Goal: Task Accomplishment & Management: Manage account settings

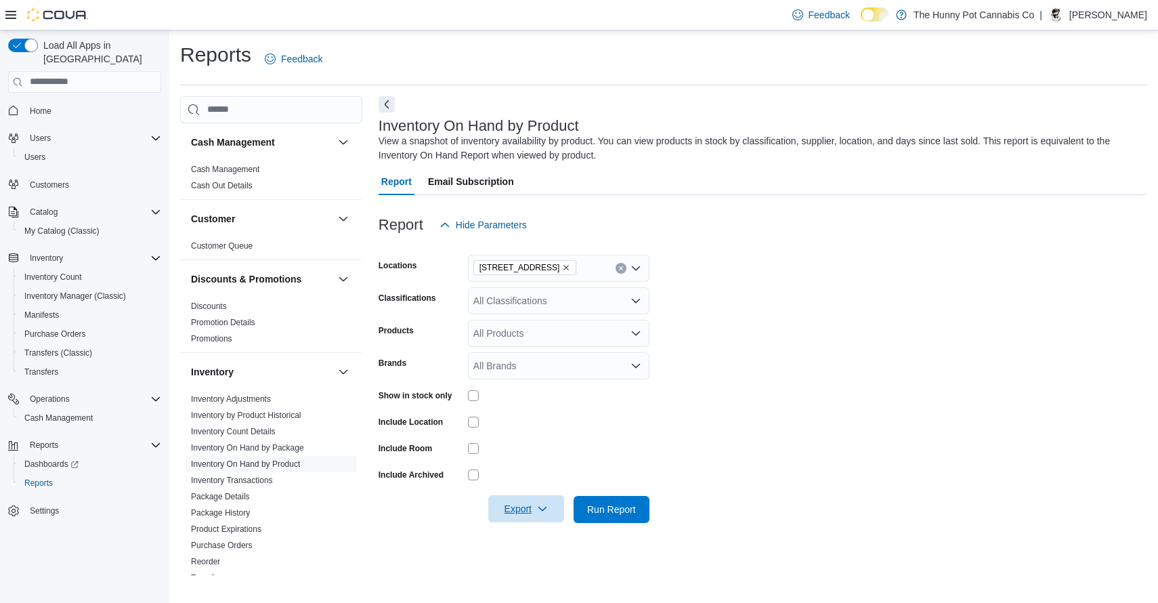
click at [540, 500] on span "Export" at bounding box center [526, 508] width 60 height 27
click at [626, 142] on div "View a snapshot of inventory availability by product. You can view products in …" at bounding box center [760, 148] width 762 height 28
click at [80, 413] on button "Cash Management" at bounding box center [90, 417] width 153 height 19
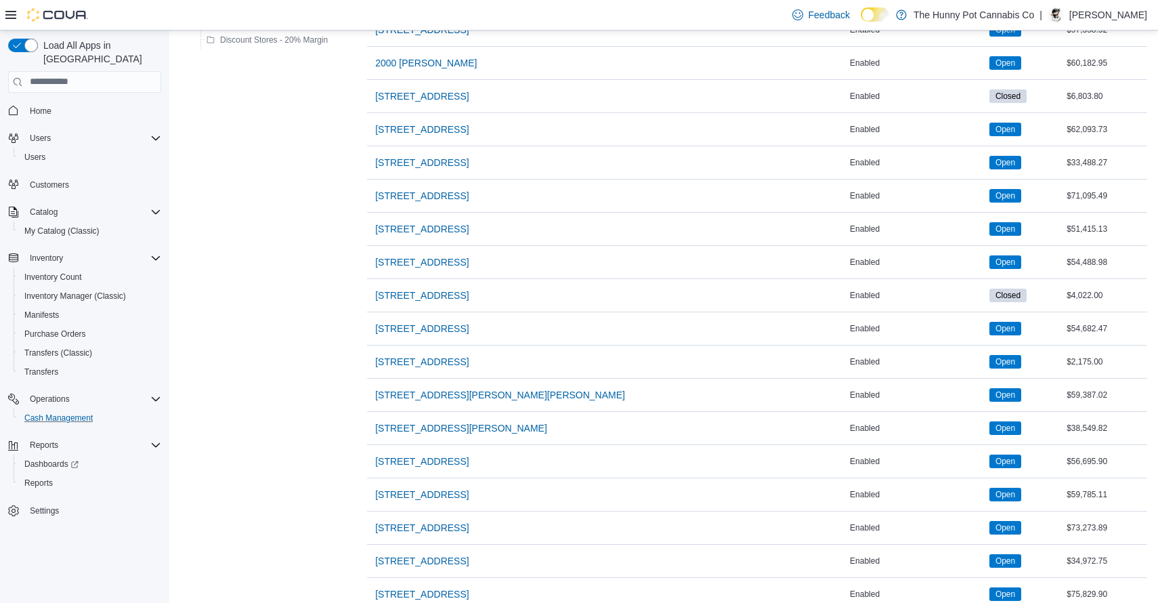
scroll to position [951, 0]
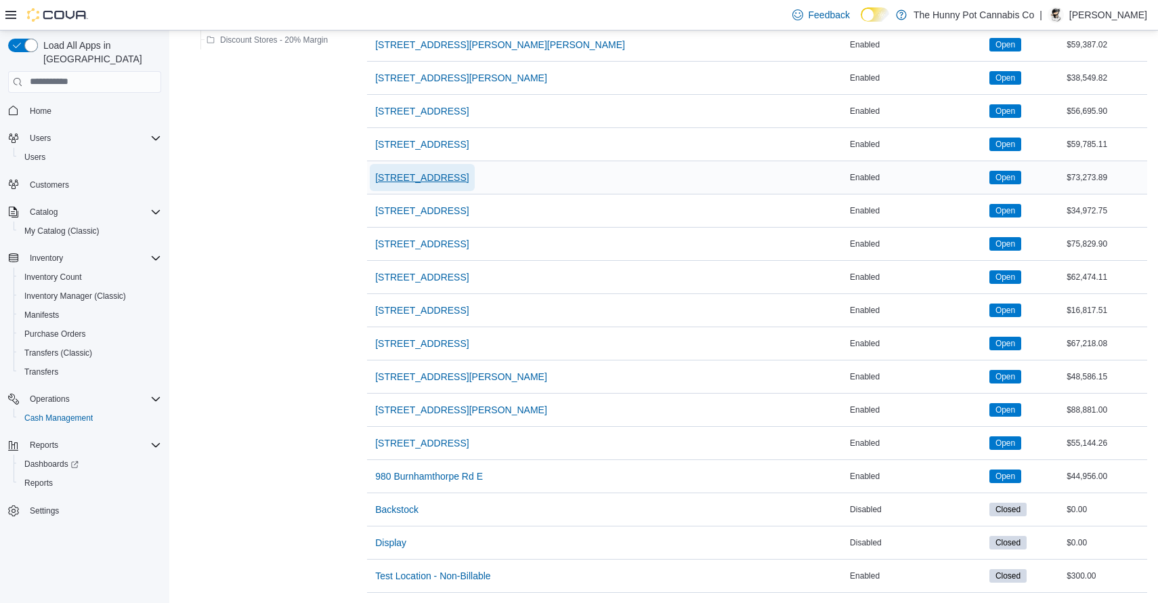
click at [469, 174] on span "[STREET_ADDRESS]" at bounding box center [421, 178] width 93 height 14
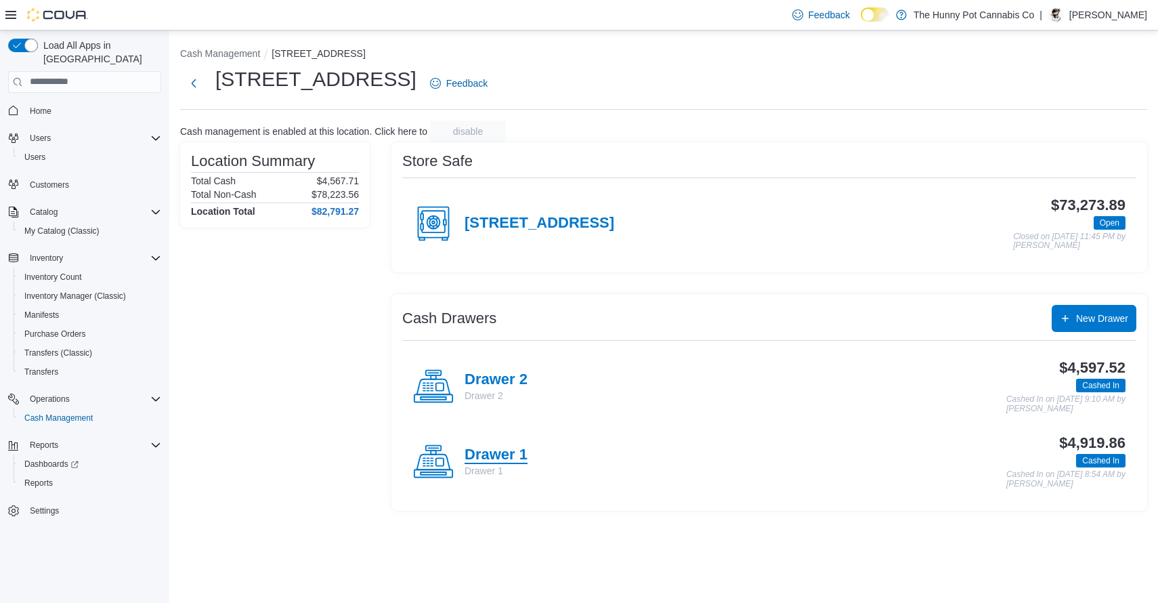
click at [500, 454] on h4 "Drawer 1" at bounding box center [496, 455] width 63 height 18
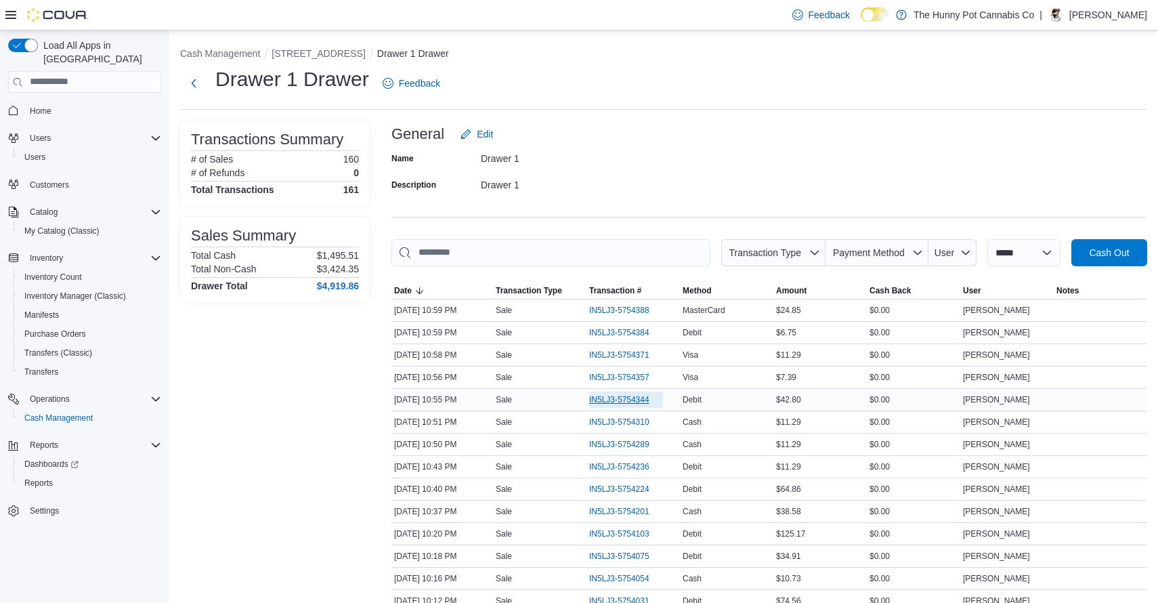
click at [597, 398] on span "IN5LJ3-5754344" at bounding box center [619, 399] width 60 height 11
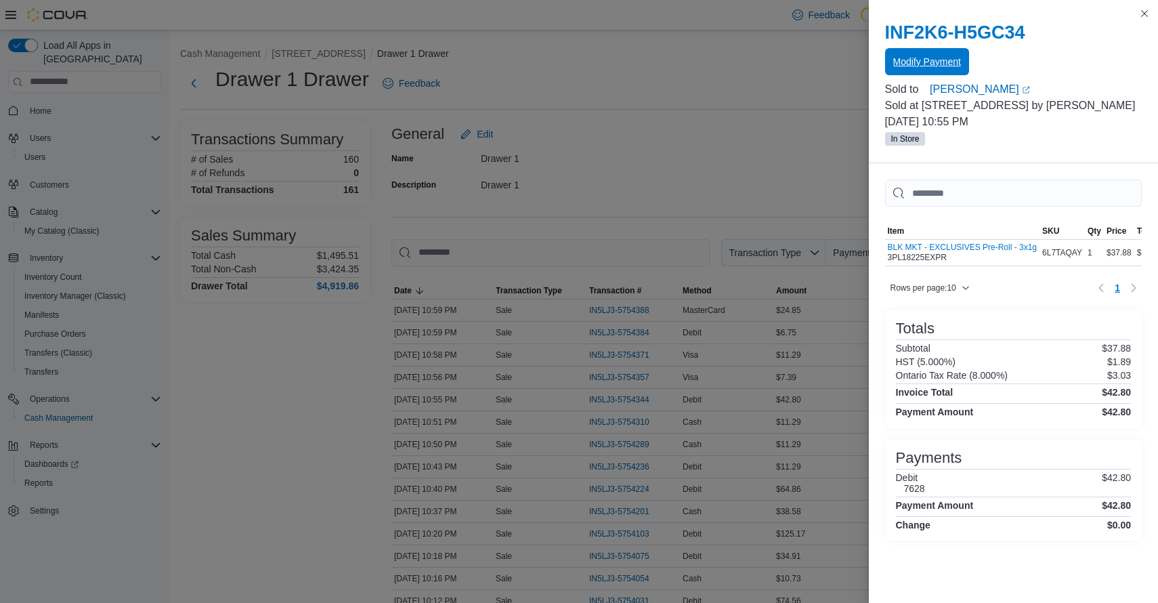
click at [931, 66] on span "Modify Payment" at bounding box center [927, 62] width 68 height 14
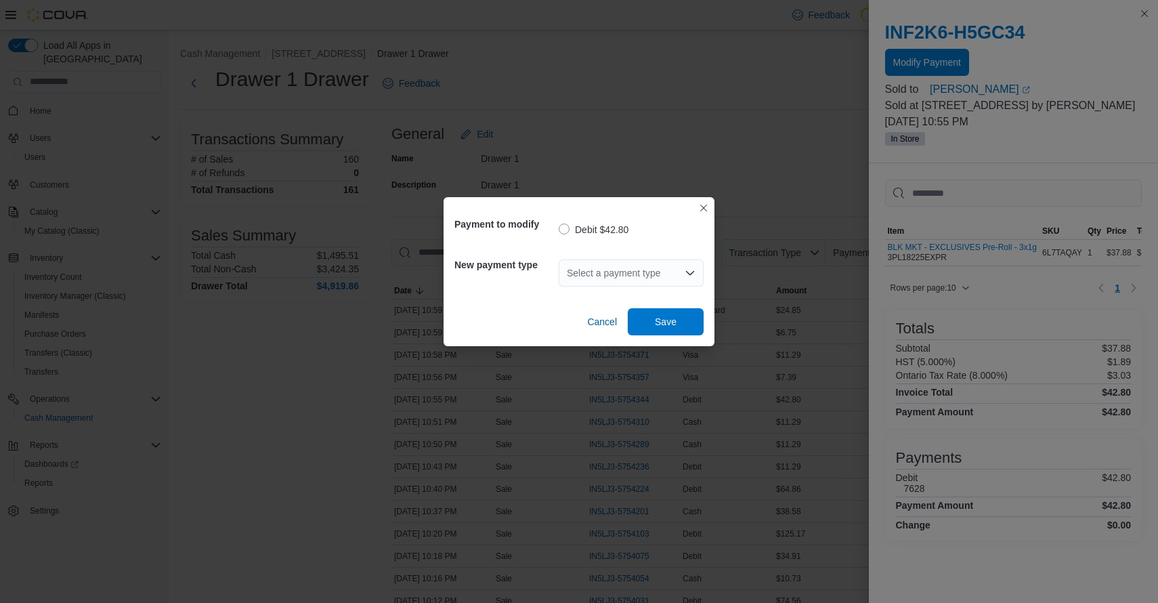
click at [660, 278] on div "Select a payment type" at bounding box center [631, 272] width 145 height 27
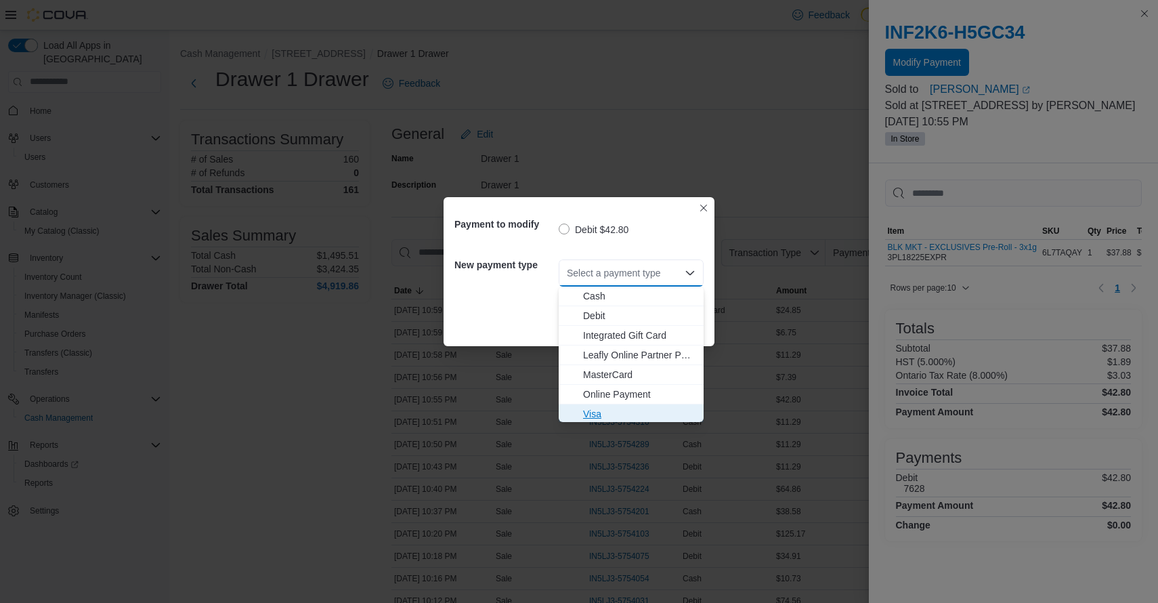
click at [590, 406] on button "Visa" at bounding box center [631, 414] width 145 height 20
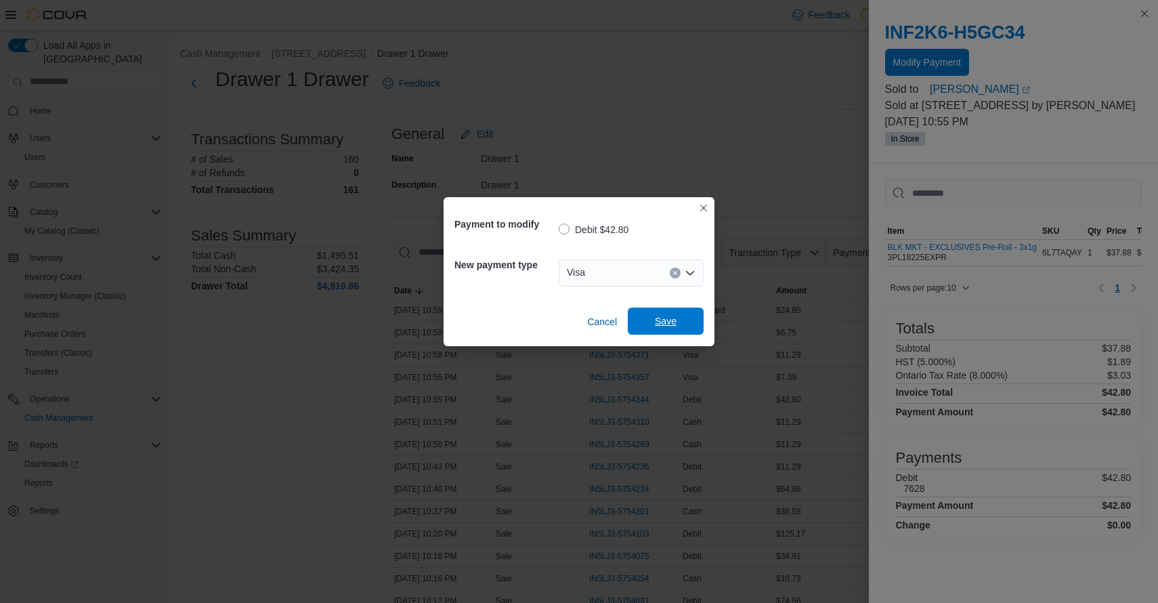
click at [672, 327] on span "Save" at bounding box center [666, 321] width 22 height 14
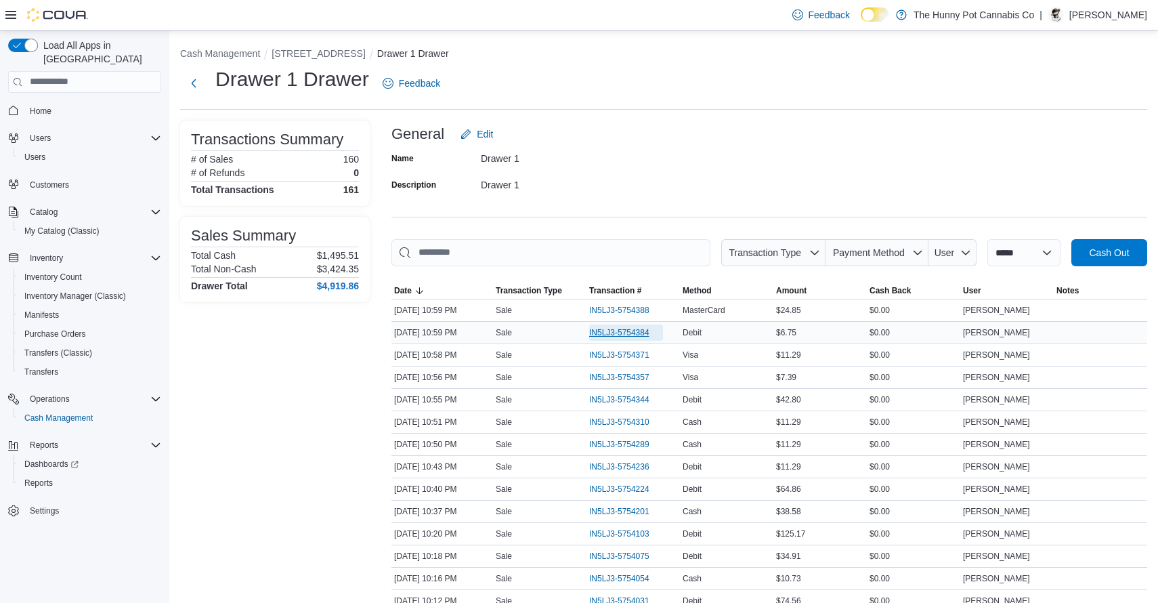
click at [643, 324] on span "IN5LJ3-5754384" at bounding box center [626, 332] width 74 height 16
click at [629, 383] on span "IN5LJ3-5754357" at bounding box center [626, 377] width 74 height 16
click at [621, 397] on span "IN5LJ3-5754344" at bounding box center [619, 399] width 60 height 11
click at [620, 420] on span "IN5LJ3-5754310" at bounding box center [619, 421] width 60 height 11
click at [621, 442] on span "IN5LJ3-5754289" at bounding box center [619, 444] width 60 height 11
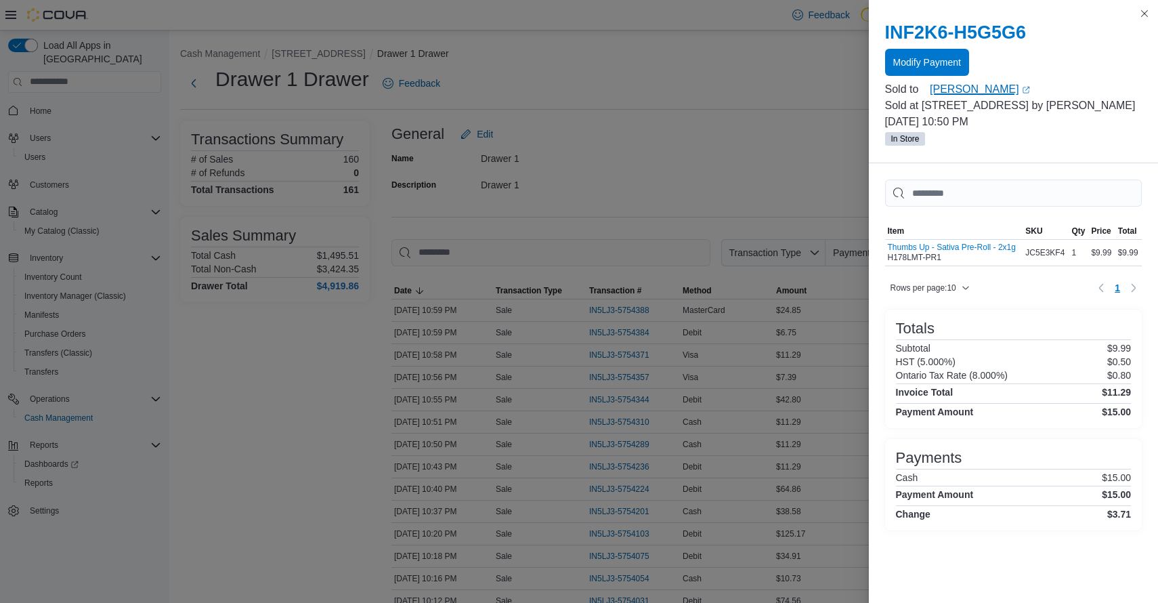
click at [964, 90] on link "[PERSON_NAME] (opens in a new tab or window)" at bounding box center [1036, 89] width 212 height 16
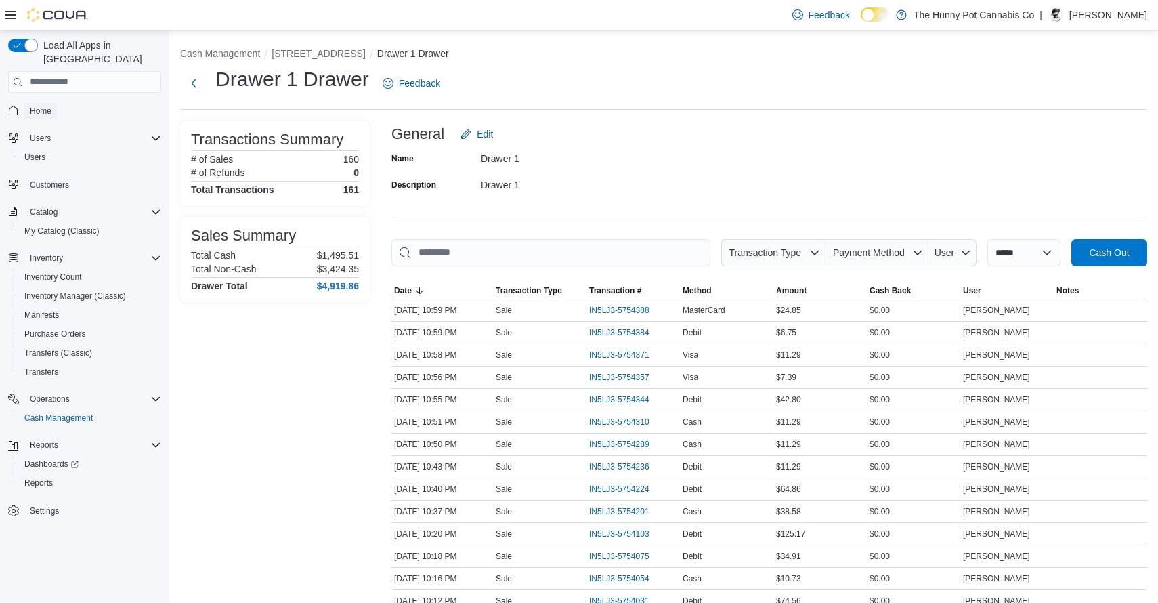
click at [43, 106] on span "Home" at bounding box center [41, 111] width 22 height 11
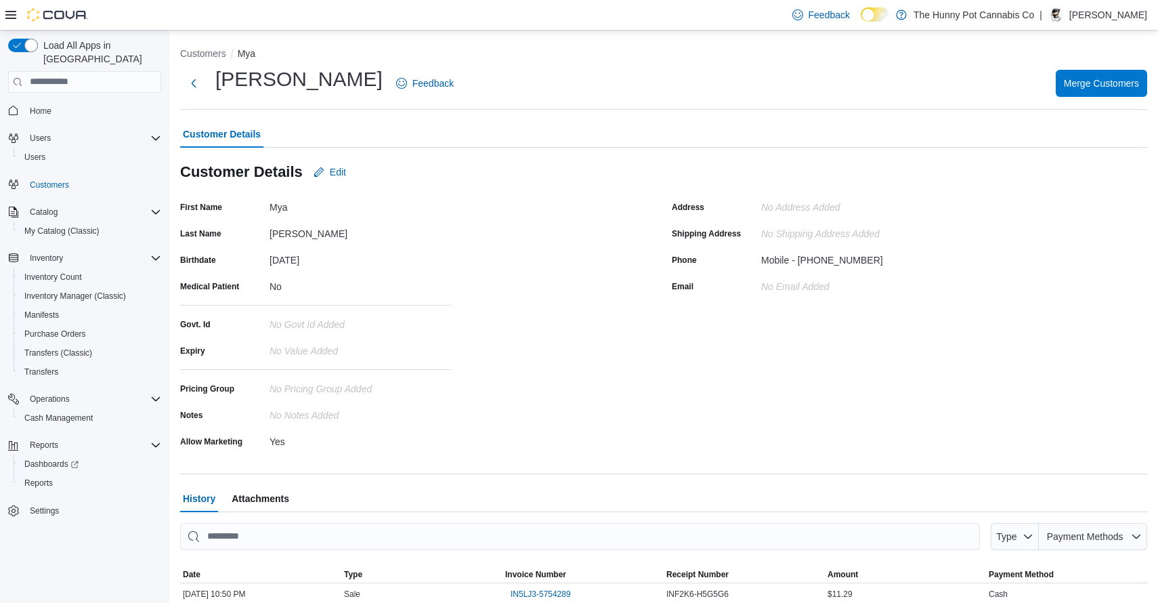
scroll to position [135, 0]
